Goal: Navigation & Orientation: Find specific page/section

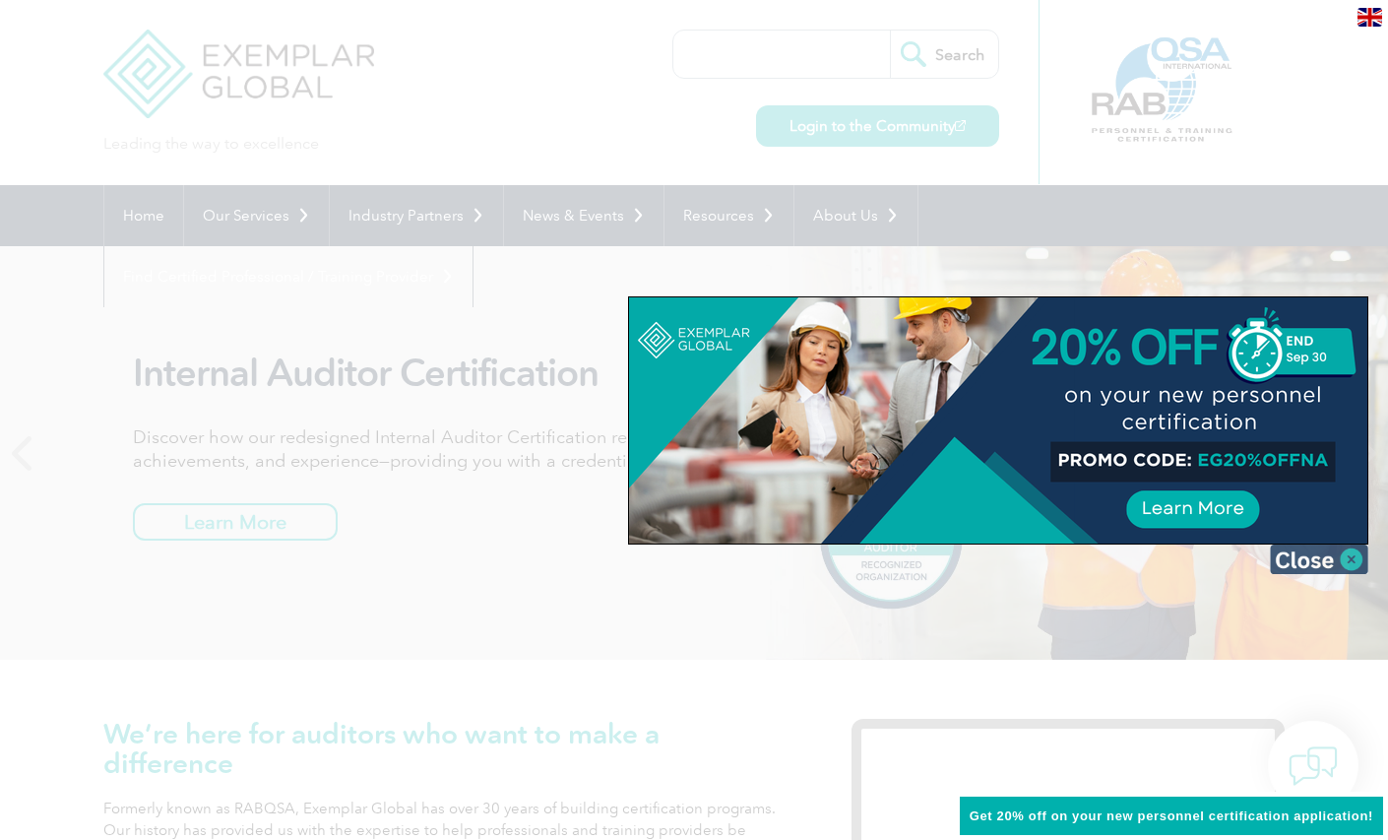
click at [1352, 552] on img at bounding box center [1319, 559] width 98 height 30
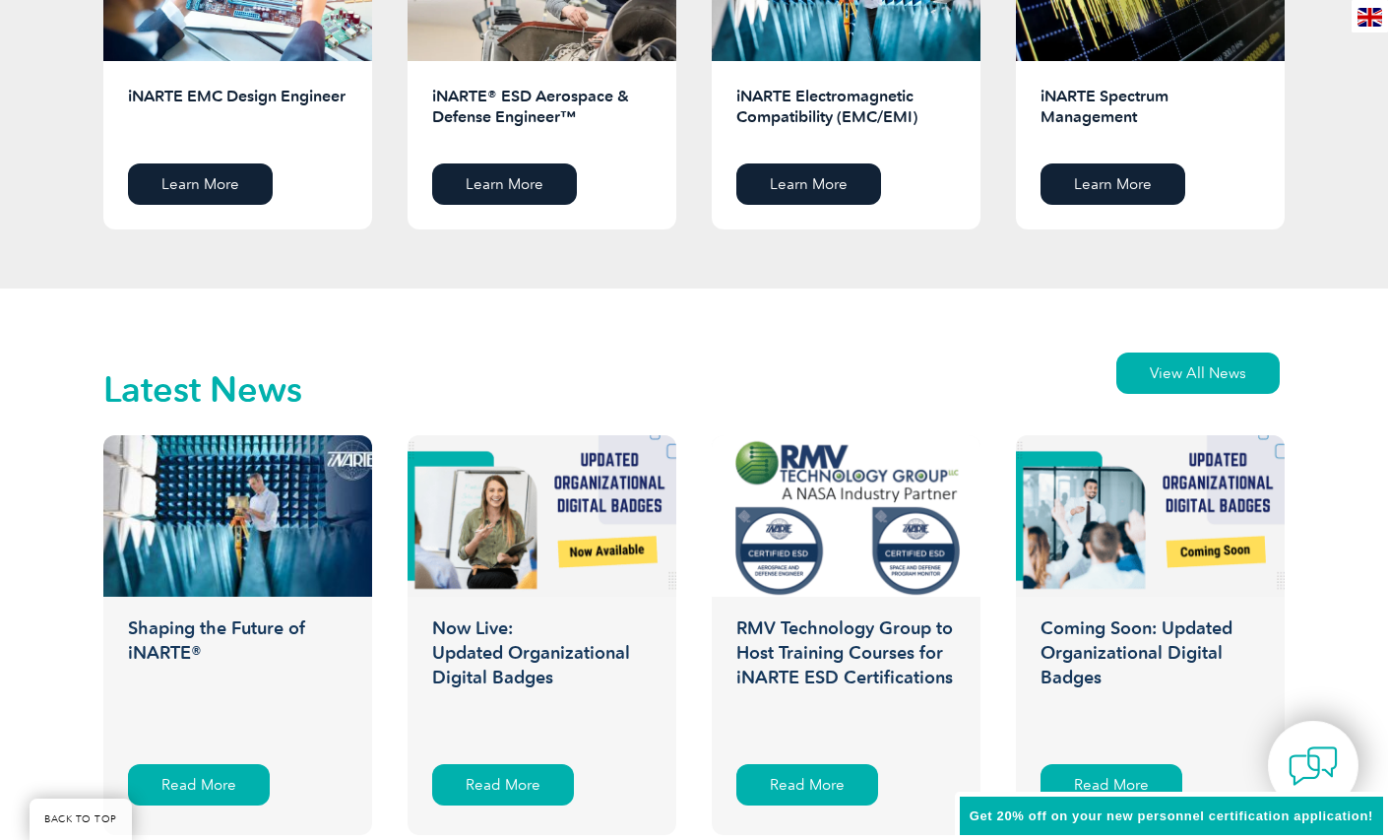
scroll to position [2818, 0]
